Goal: Navigation & Orientation: Find specific page/section

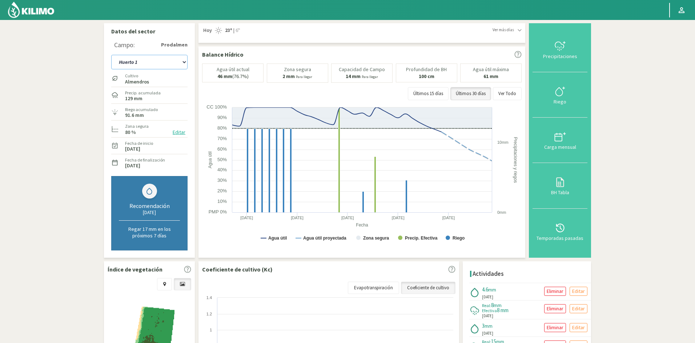
click at [183, 62] on select "Huerto 1 Huerto 2 Huerto 3 Huerto 4 Huerto 5 Huerto 6 Huerto 7" at bounding box center [149, 62] width 76 height 15
click at [111, 55] on select "Huerto 1 Huerto 2 Huerto 3 Huerto 4 Huerto 5 Huerto 6 Huerto 7" at bounding box center [149, 62] width 76 height 15
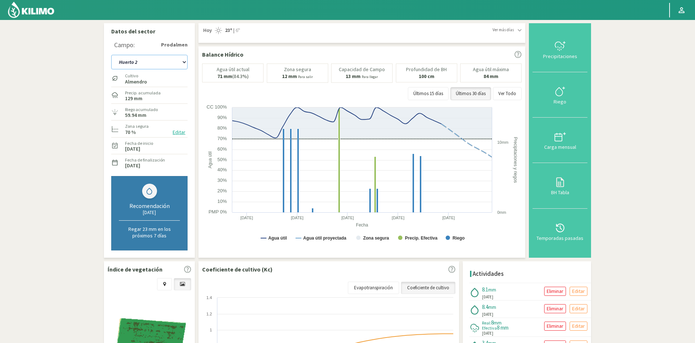
click at [183, 62] on select "Huerto 1 Huerto 2 Huerto 3 Huerto 4 Huerto 5 Huerto 6 Huerto 7" at bounding box center [149, 62] width 76 height 15
click at [111, 55] on select "Huerto 1 Huerto 2 Huerto 3 Huerto 4 Huerto 5 Huerto 6 Huerto 7" at bounding box center [149, 62] width 76 height 15
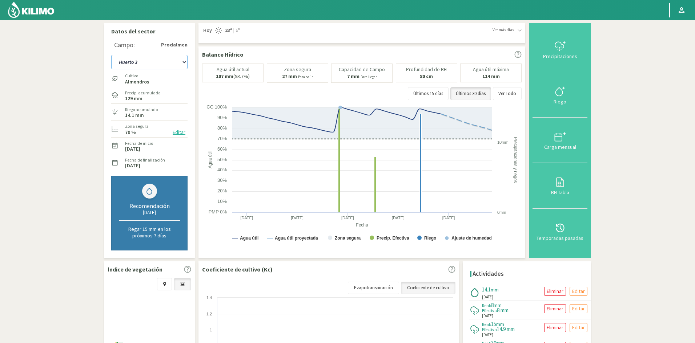
click at [185, 62] on select "Huerto 1 Huerto 2 Huerto 3 Huerto 4 Huerto 5 Huerto 6 Huerto 7" at bounding box center [149, 62] width 76 height 15
click at [111, 55] on select "Huerto 1 Huerto 2 Huerto 3 Huerto 4 Huerto 5 Huerto 6 Huerto 7" at bounding box center [149, 62] width 76 height 15
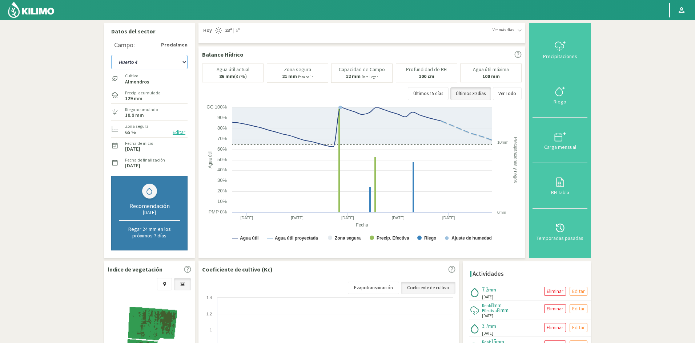
click at [185, 62] on select "Huerto 1 Huerto 2 Huerto 3 Huerto 4 Huerto 5 Huerto 6 Huerto 7" at bounding box center [149, 62] width 76 height 15
click at [111, 55] on select "Huerto 1 Huerto 2 Huerto 3 Huerto 4 Huerto 5 Huerto 6 Huerto 7" at bounding box center [149, 62] width 76 height 15
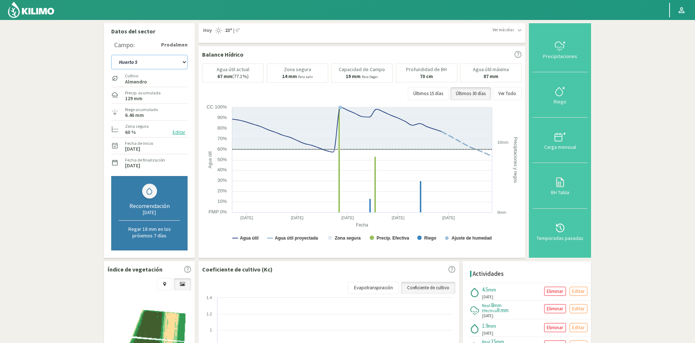
click at [185, 60] on select "Huerto 1 Huerto 2 Huerto 3 Huerto 4 Huerto 5 Huerto 6 Huerto 7" at bounding box center [149, 62] width 76 height 15
click at [111, 55] on select "Huerto 1 Huerto 2 Huerto 3 Huerto 4 Huerto 5 Huerto 6 Huerto 7" at bounding box center [149, 62] width 76 height 15
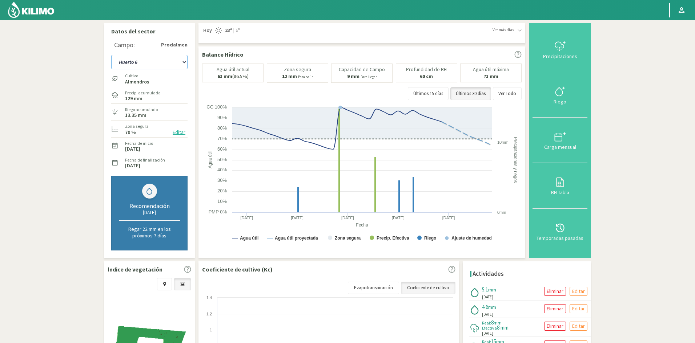
click at [186, 62] on select "Huerto 1 Huerto 2 Huerto 3 Huerto 4 Huerto 5 Huerto 6 Huerto 7" at bounding box center [149, 62] width 76 height 15
click at [111, 55] on select "Huerto 1 Huerto 2 Huerto 3 Huerto 4 Huerto 5 Huerto 6 Huerto 7" at bounding box center [149, 62] width 76 height 15
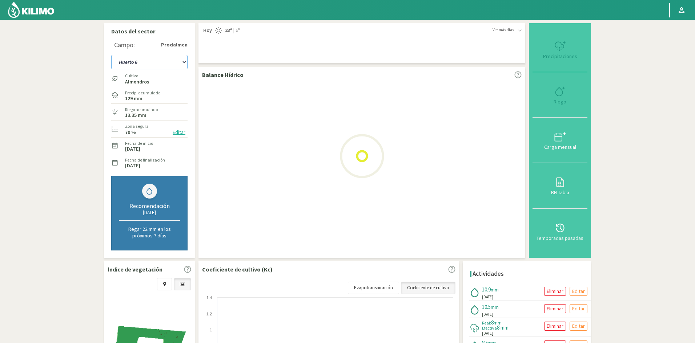
select select "48: Object"
